Goal: Browse casually

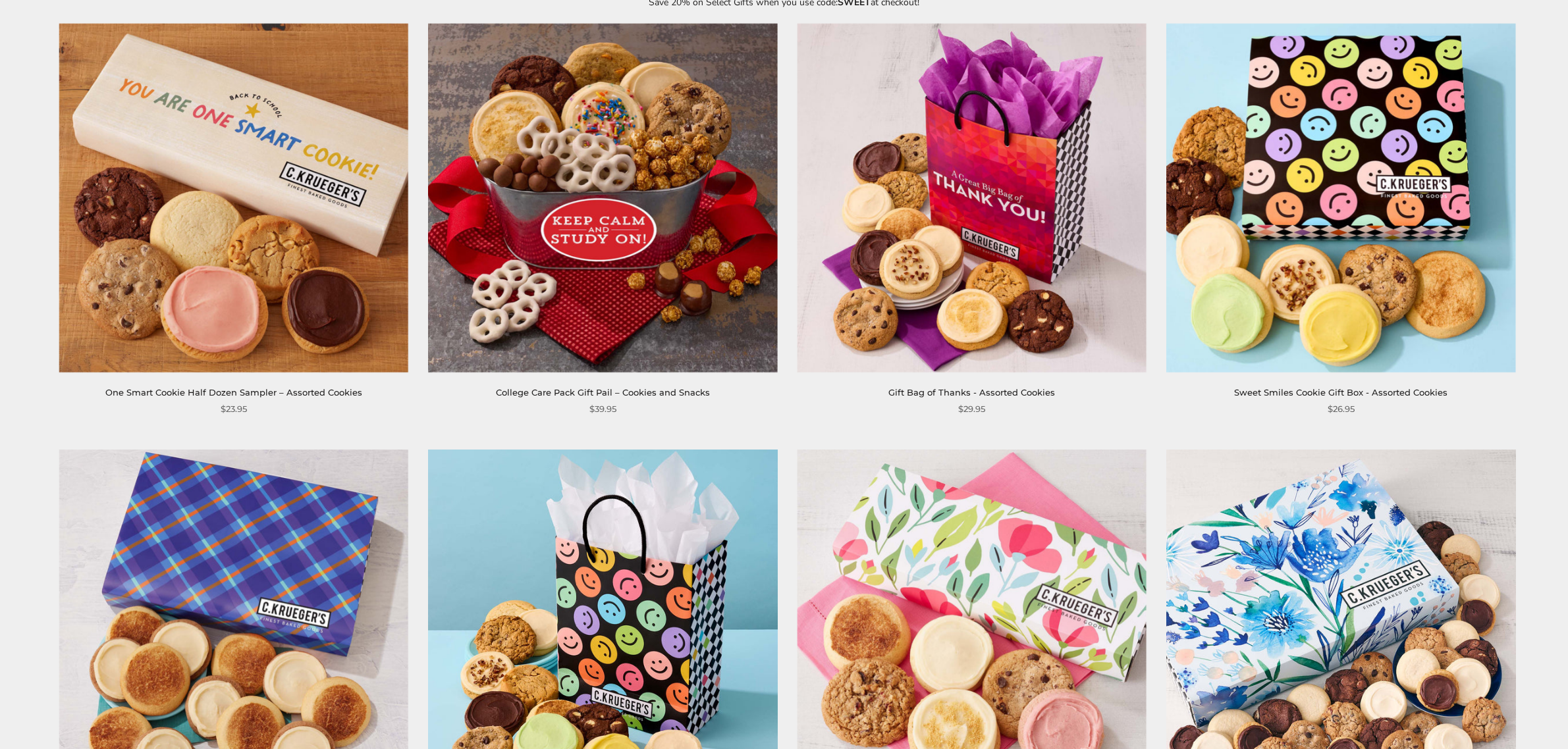
scroll to position [194, 0]
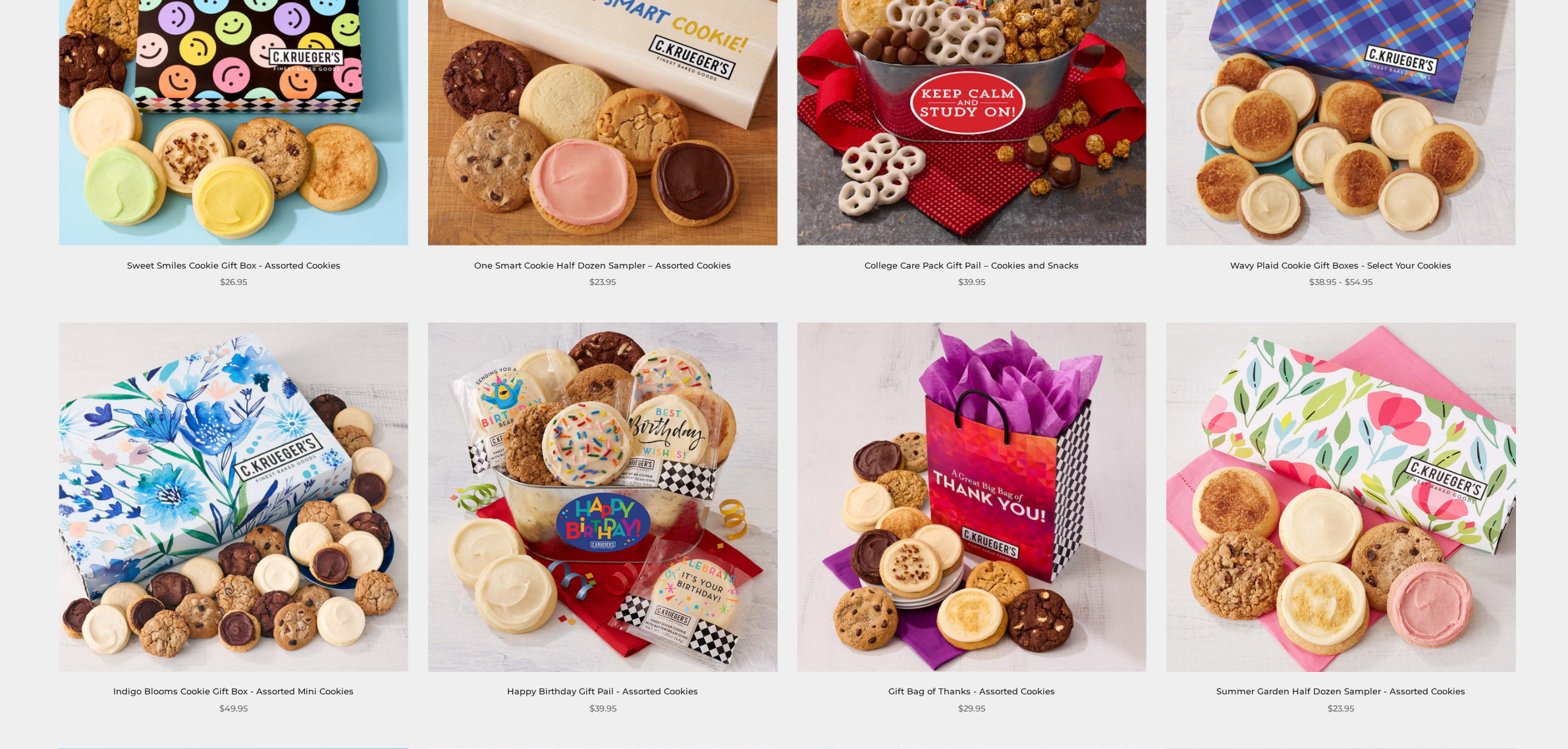
scroll to position [329, 0]
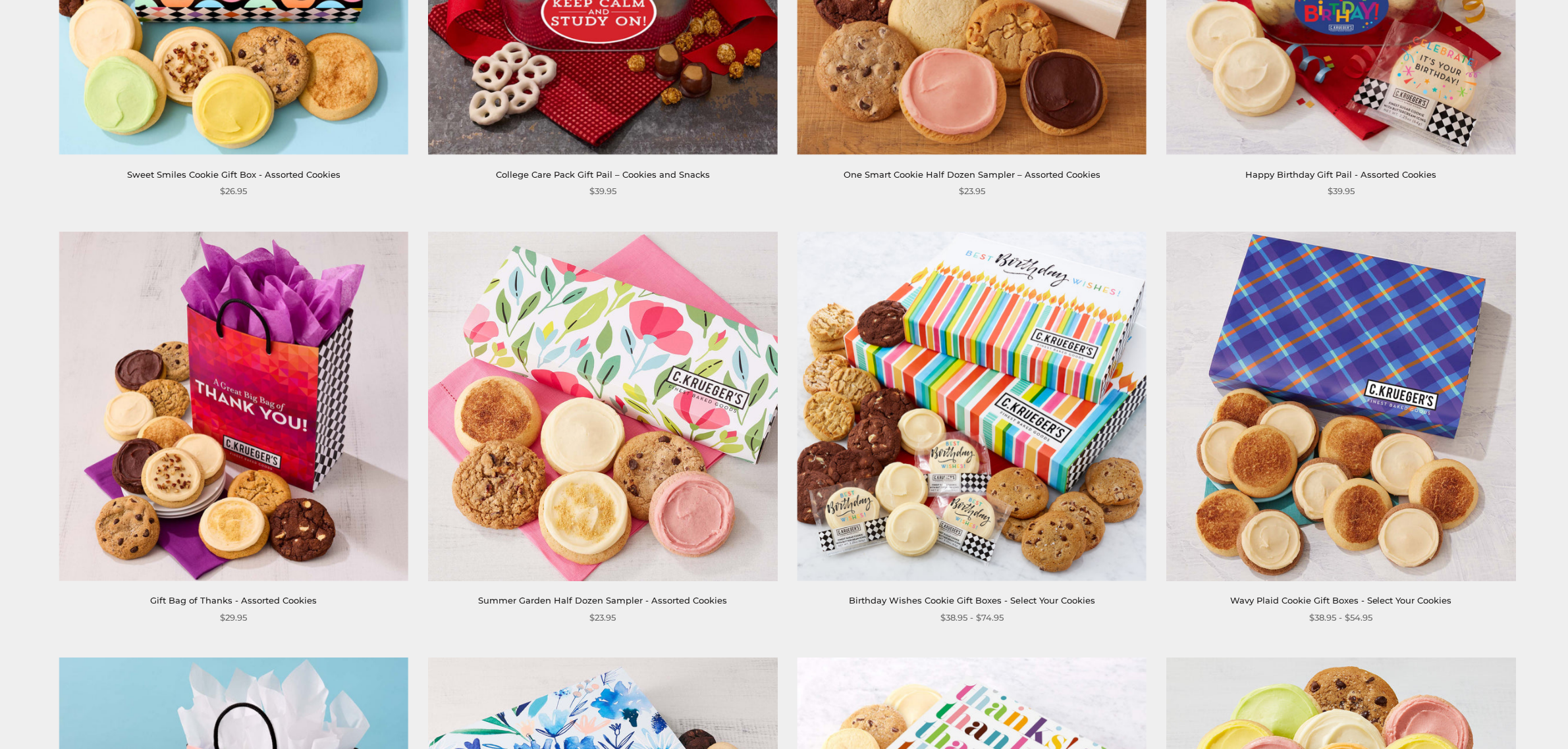
scroll to position [384, 0]
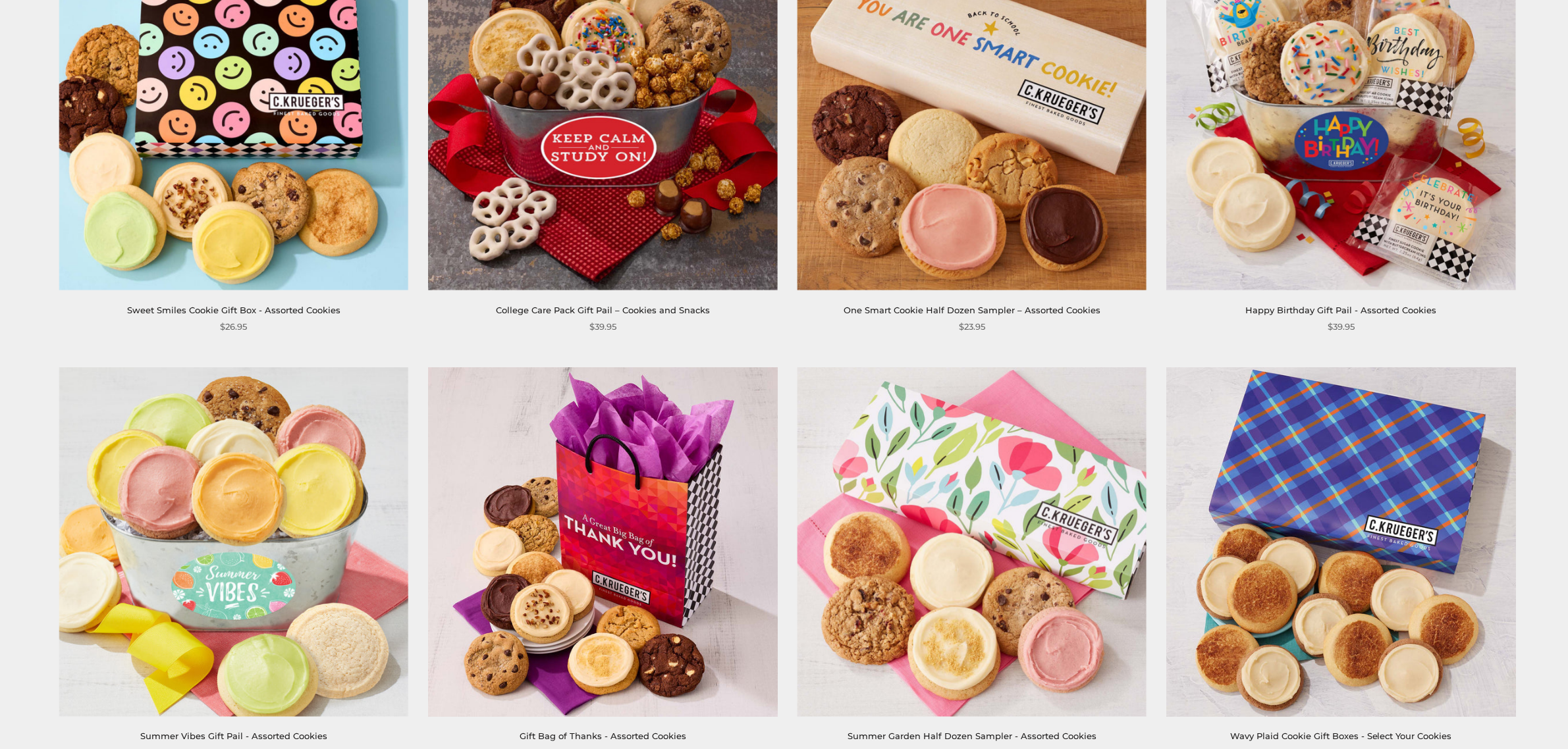
scroll to position [274, 0]
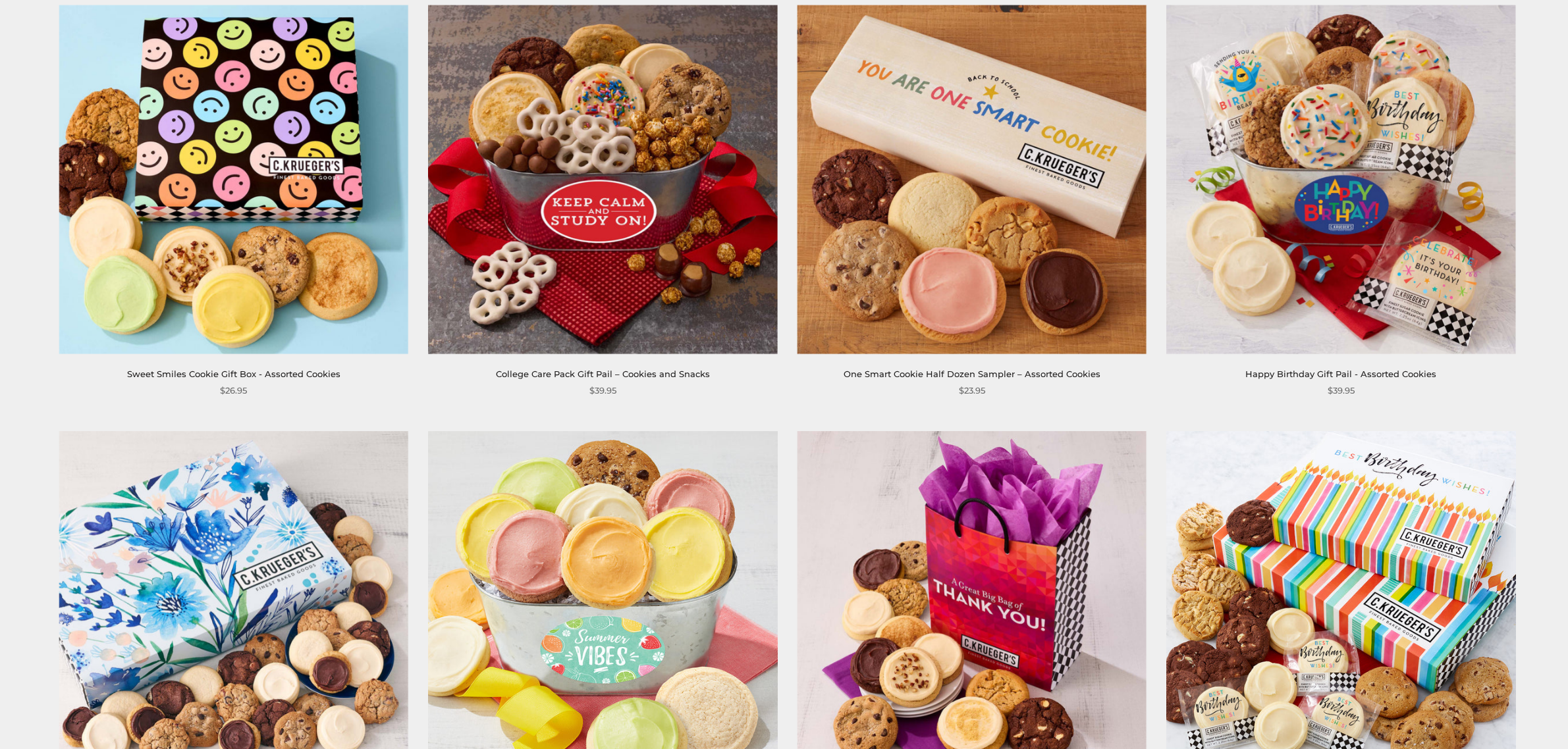
scroll to position [219, 0]
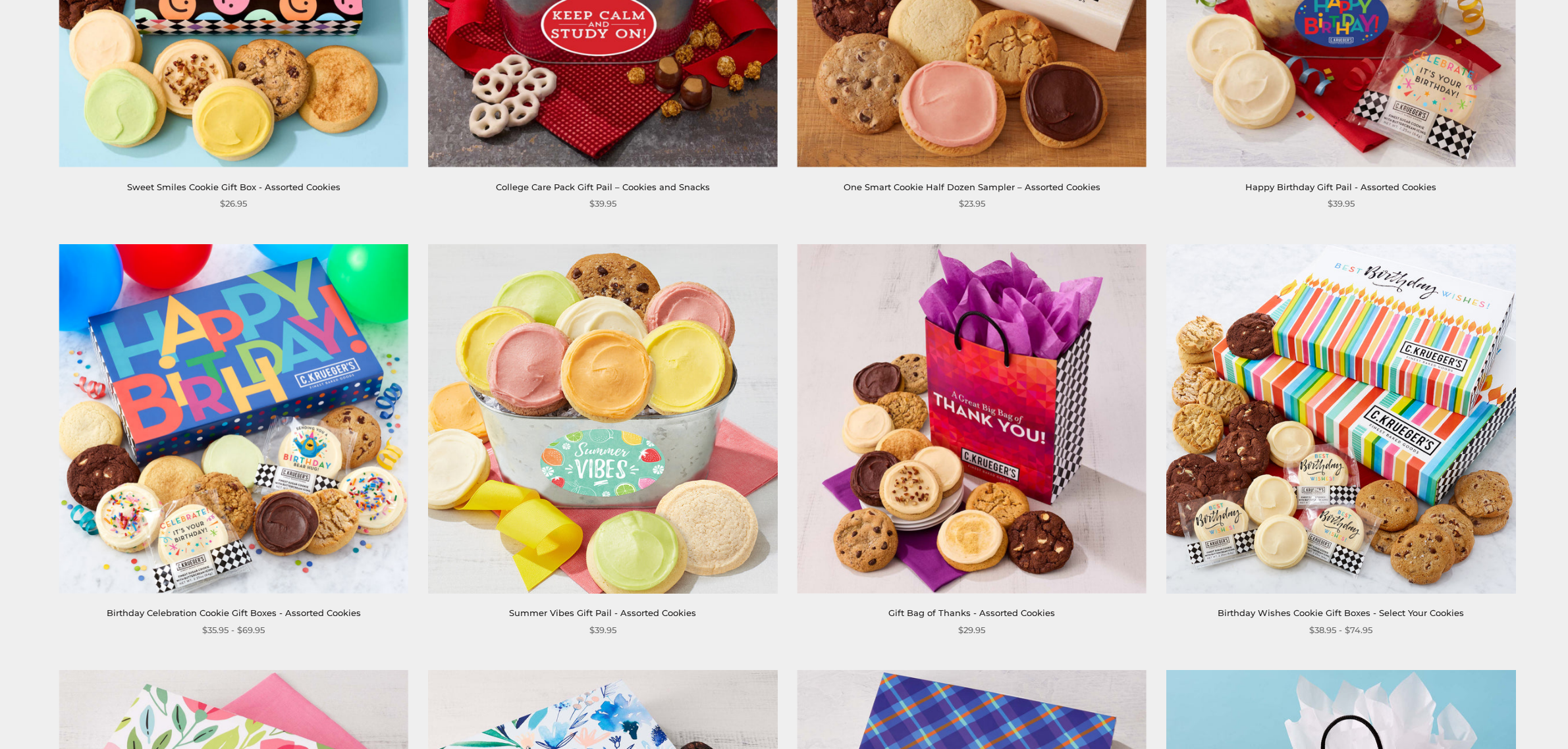
scroll to position [219, 0]
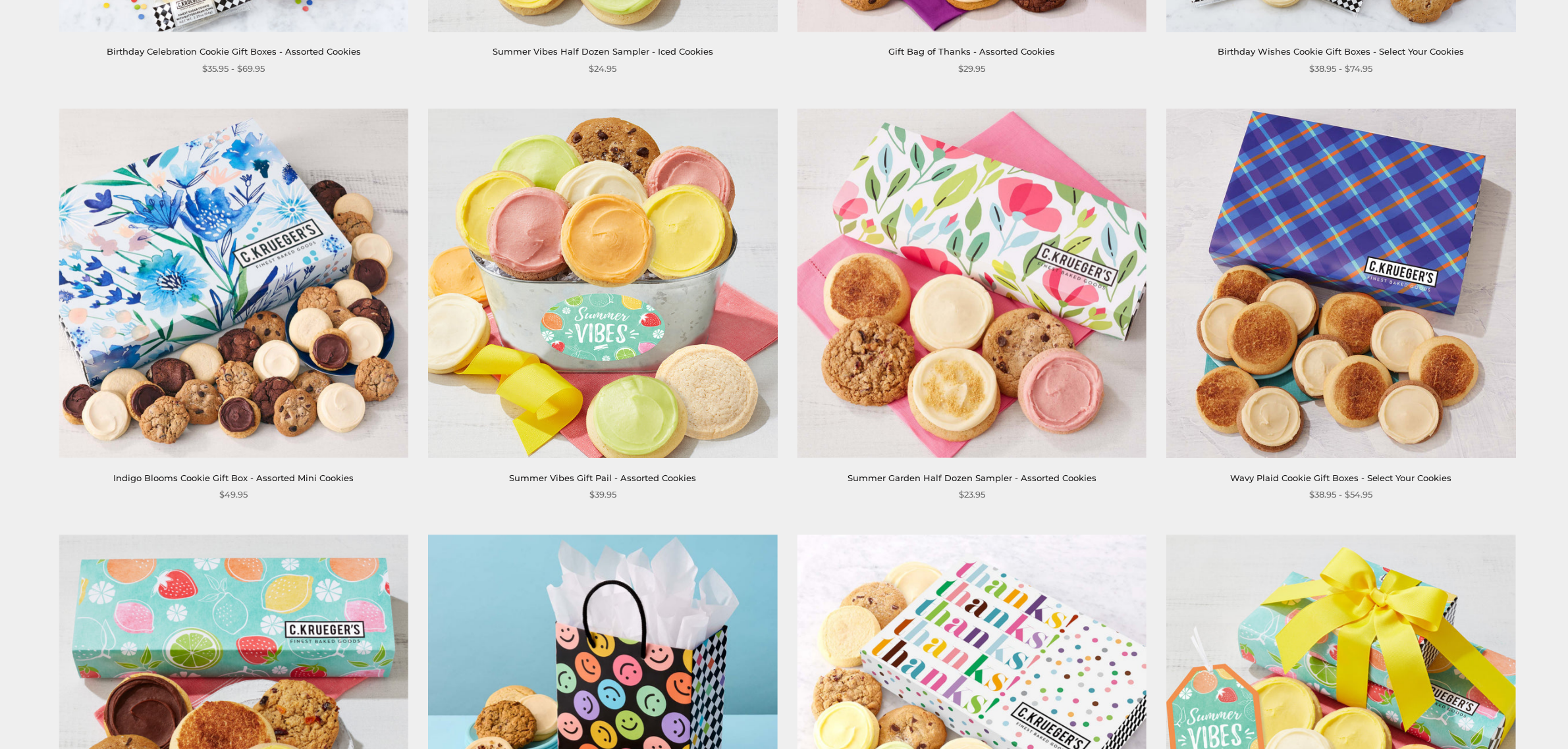
scroll to position [1042, 0]
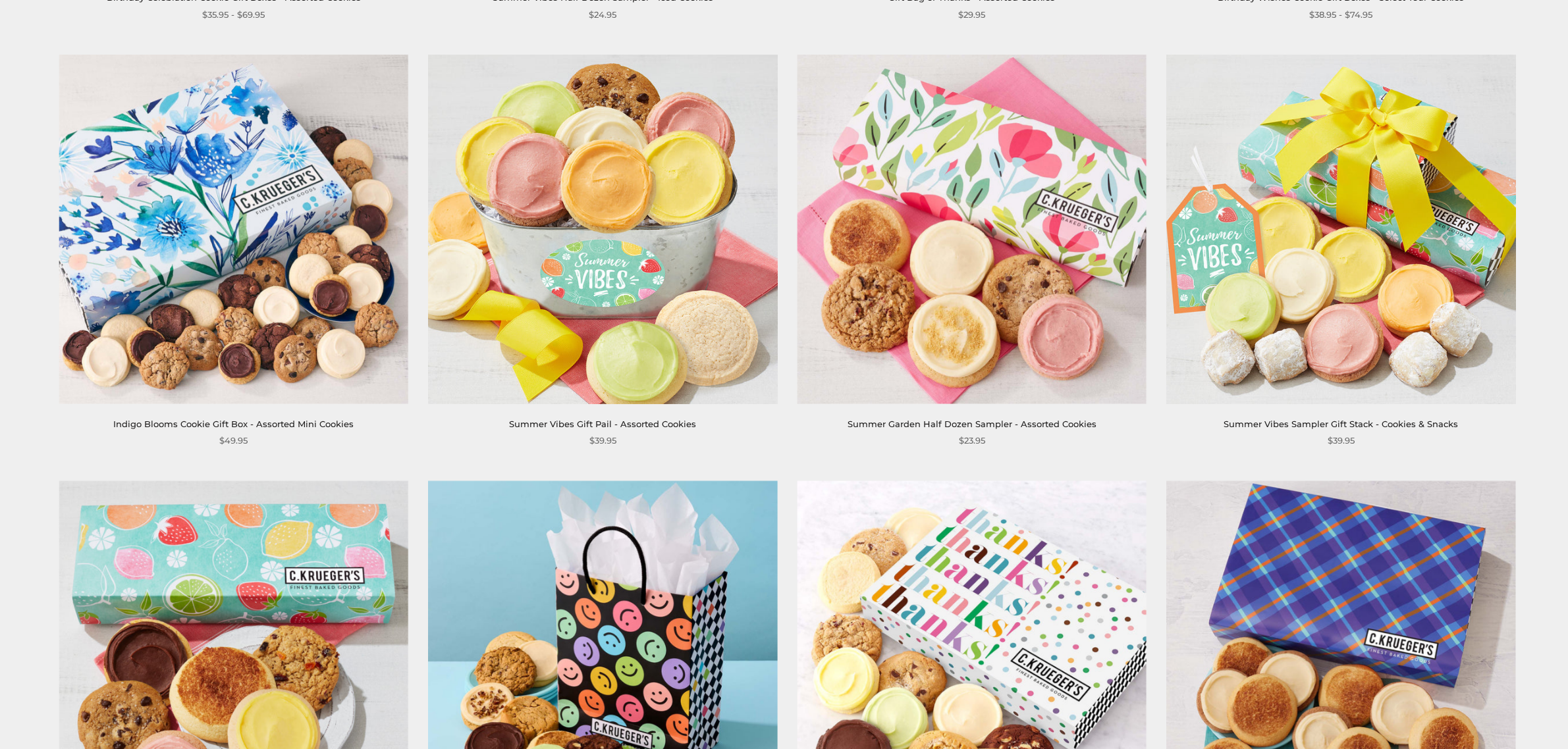
scroll to position [1042, 0]
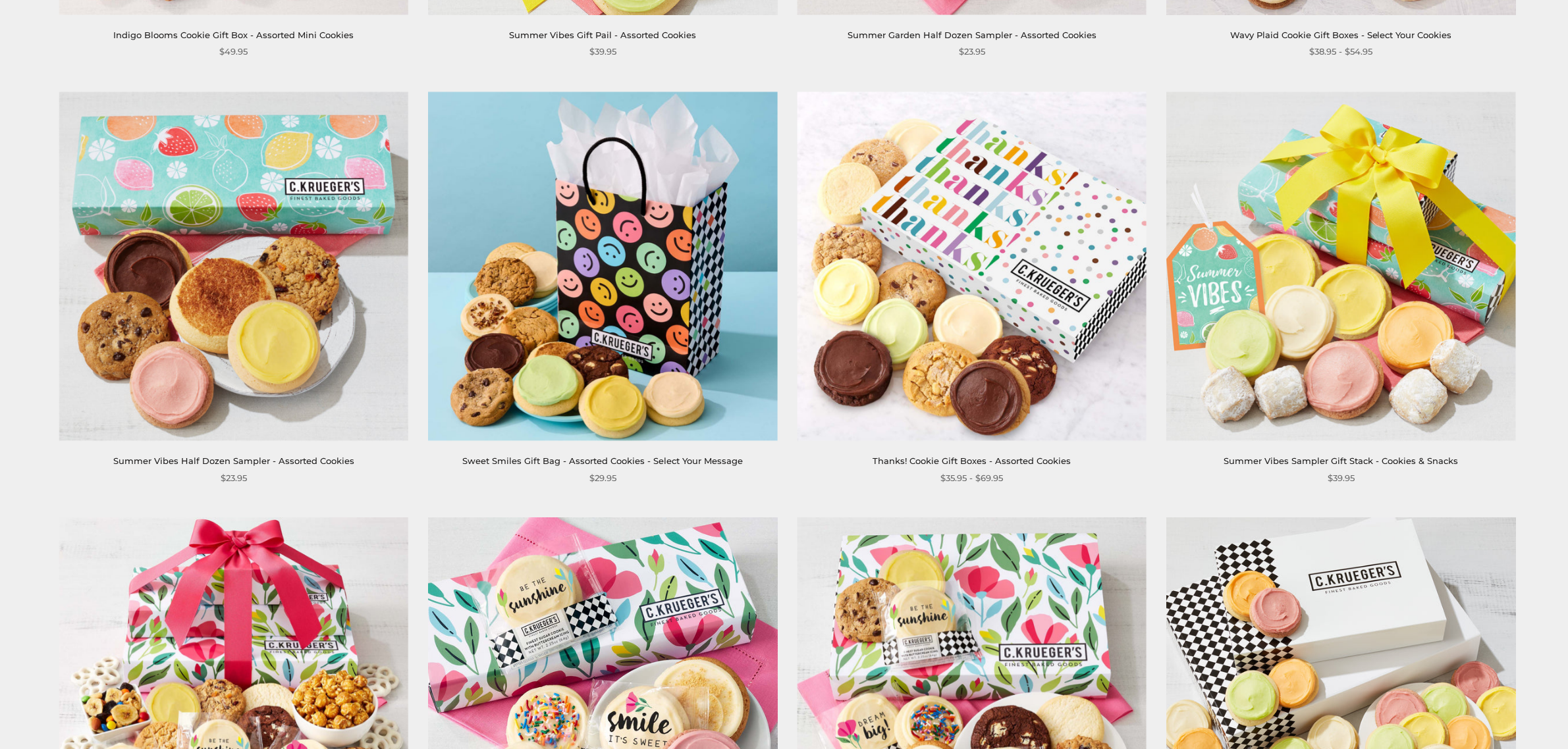
scroll to position [1426, 0]
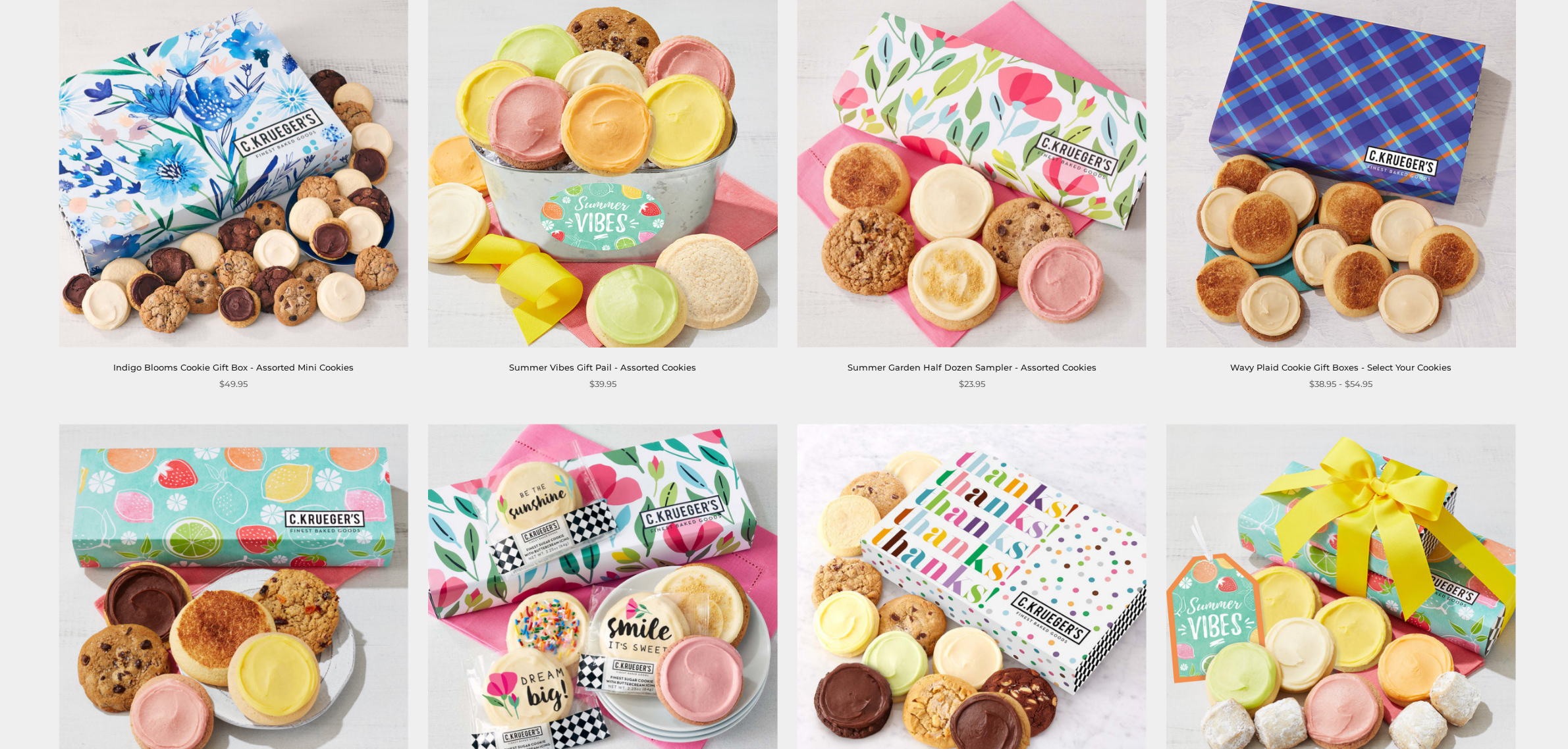
scroll to position [1097, 0]
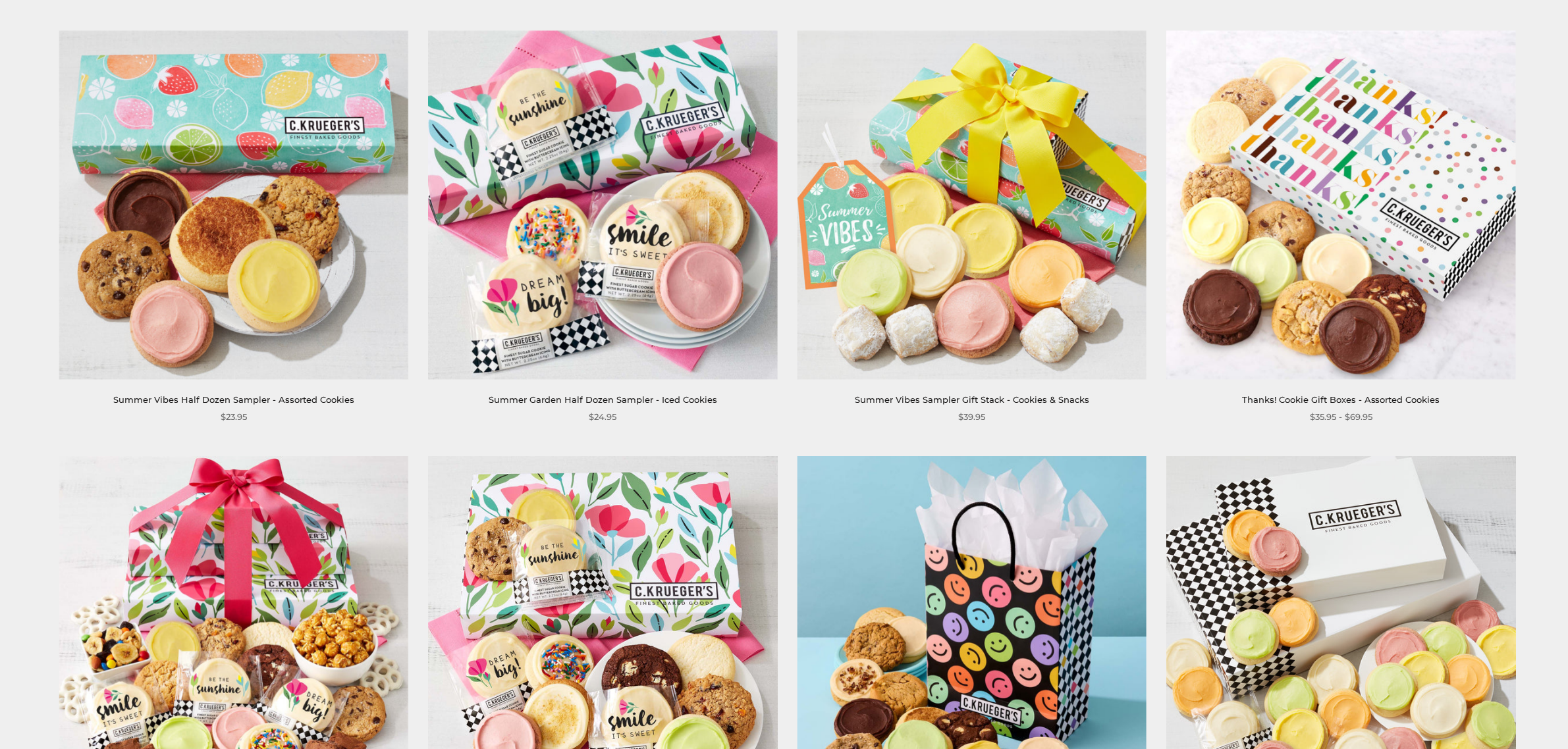
scroll to position [1590, 0]
